Goal: Information Seeking & Learning: Learn about a topic

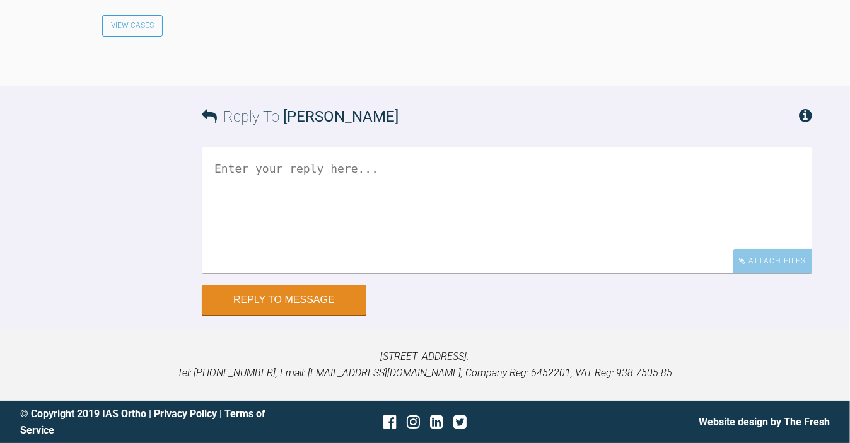
scroll to position [1778, 0]
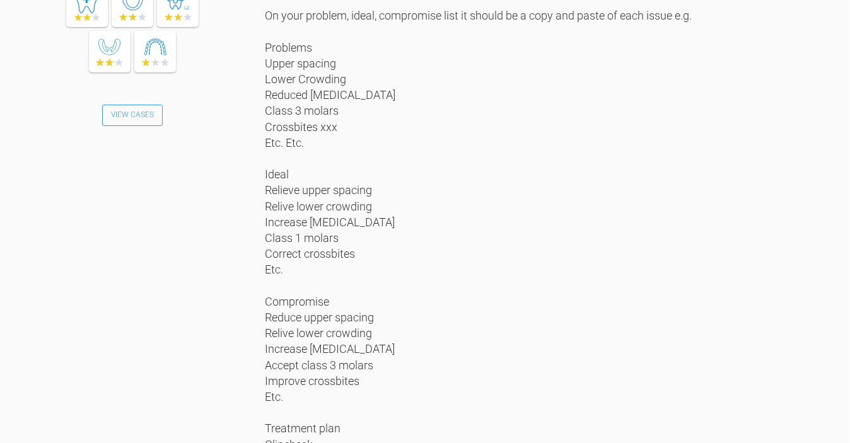
scroll to position [1054, 0]
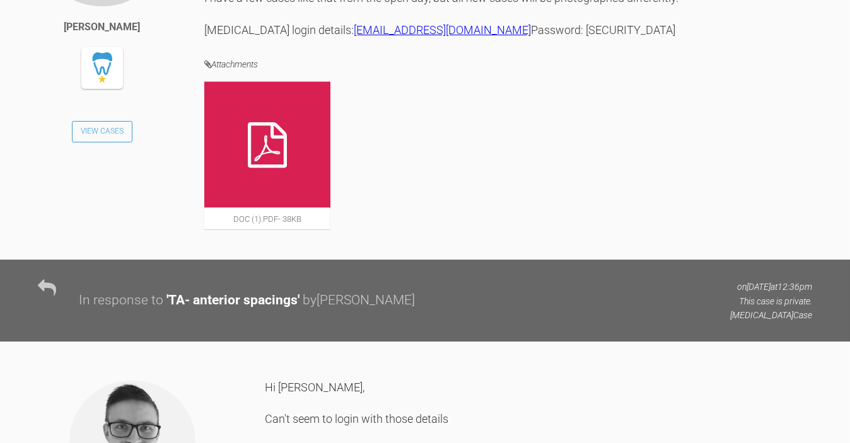
scroll to position [2016, 0]
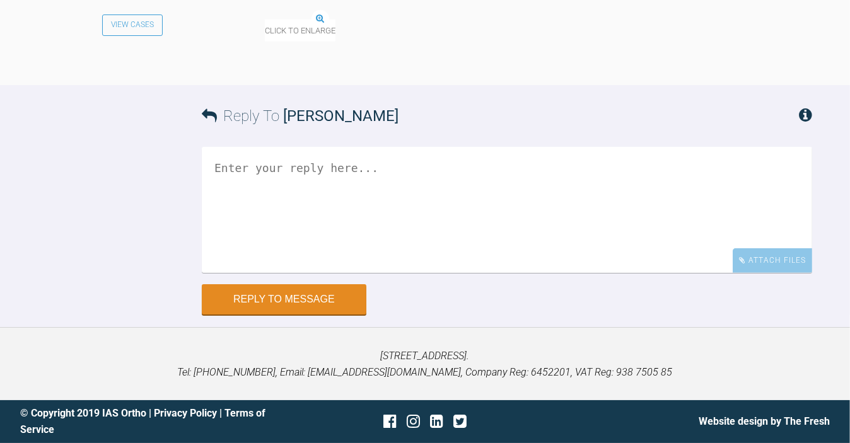
scroll to position [1299, 0]
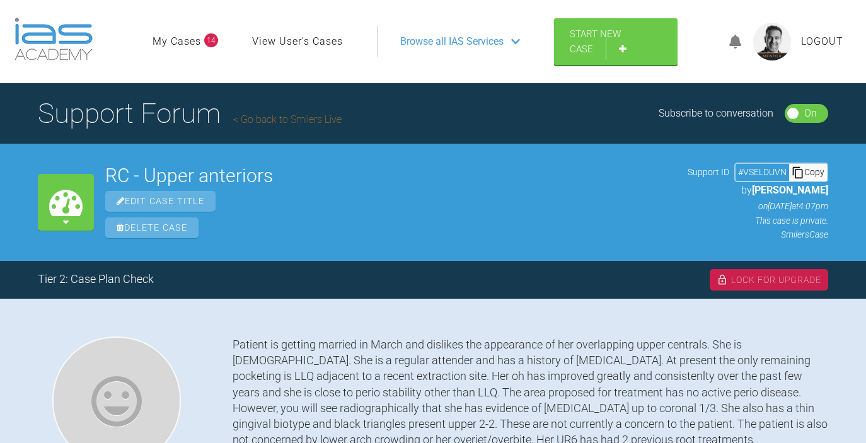
scroll to position [3613, 0]
